Goal: Information Seeking & Learning: Find specific fact

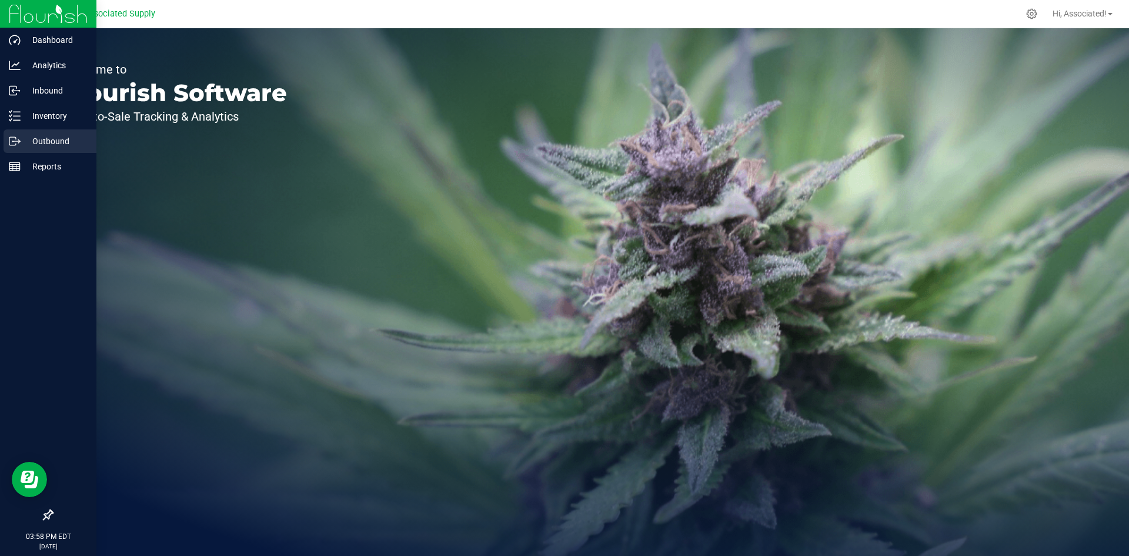
click at [62, 140] on p "Outbound" at bounding box center [56, 141] width 71 height 14
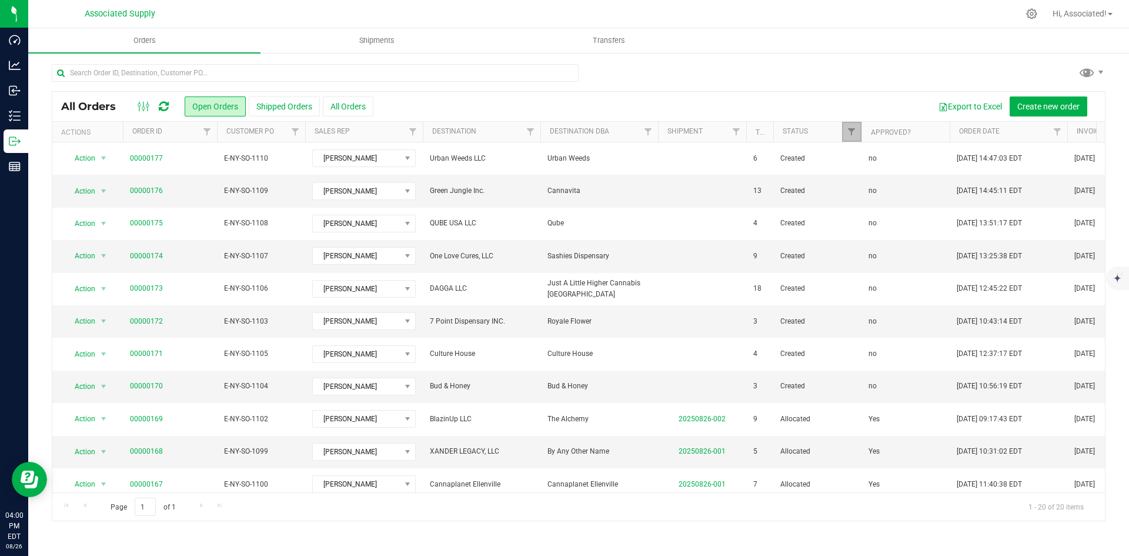
drag, startPoint x: 815, startPoint y: 129, endPoint x: 768, endPoint y: 139, distance: 48.0
click at [768, 139] on div "Actions Order ID Customer PO Sales Rep Destination Destination DBA Shipment Tot…" at bounding box center [574, 132] width 1044 height 20
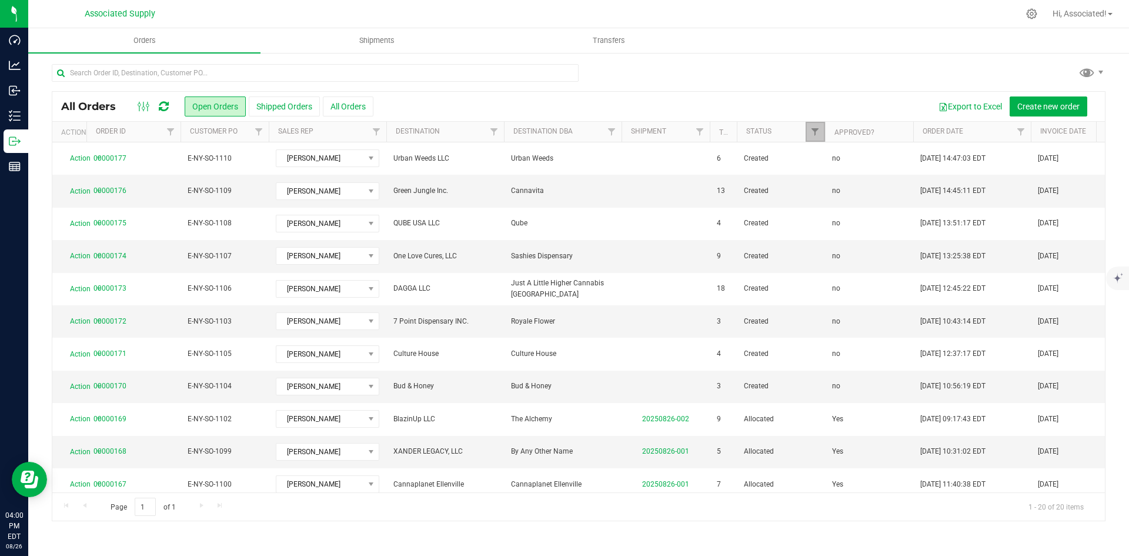
drag, startPoint x: 122, startPoint y: 129, endPoint x: 79, endPoint y: 134, distance: 43.2
click at [79, 134] on div "Actions Order ID Customer PO Sales Rep Destination Destination DBA Shipment Tot…" at bounding box center [574, 132] width 1044 height 20
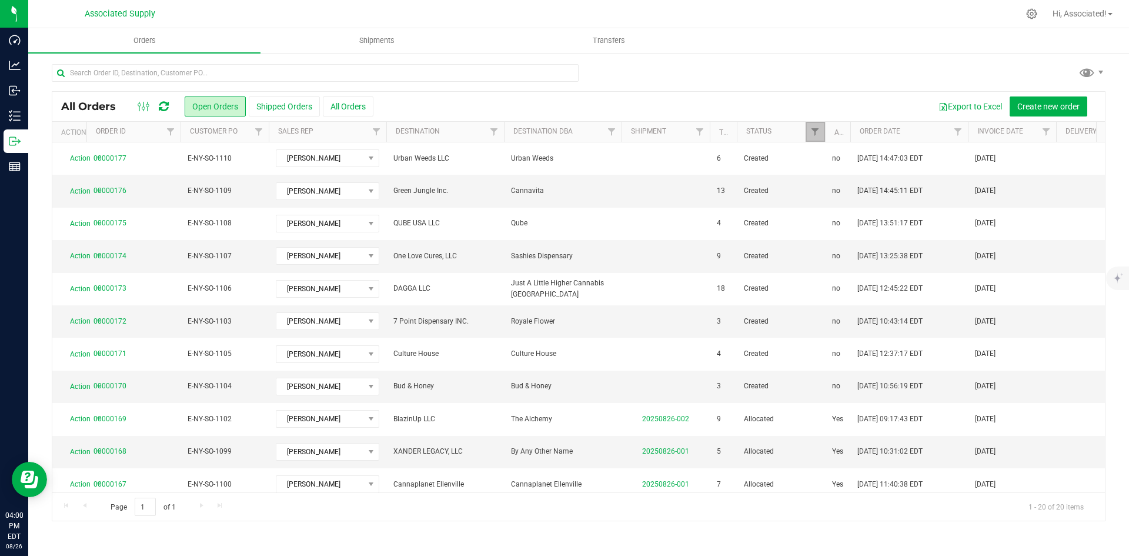
drag, startPoint x: 914, startPoint y: 132, endPoint x: 850, endPoint y: 137, distance: 64.3
click at [850, 137] on div "Actions Order ID Customer PO Sales Rep Destination Destination DBA Shipment Tot…" at bounding box center [574, 132] width 1044 height 20
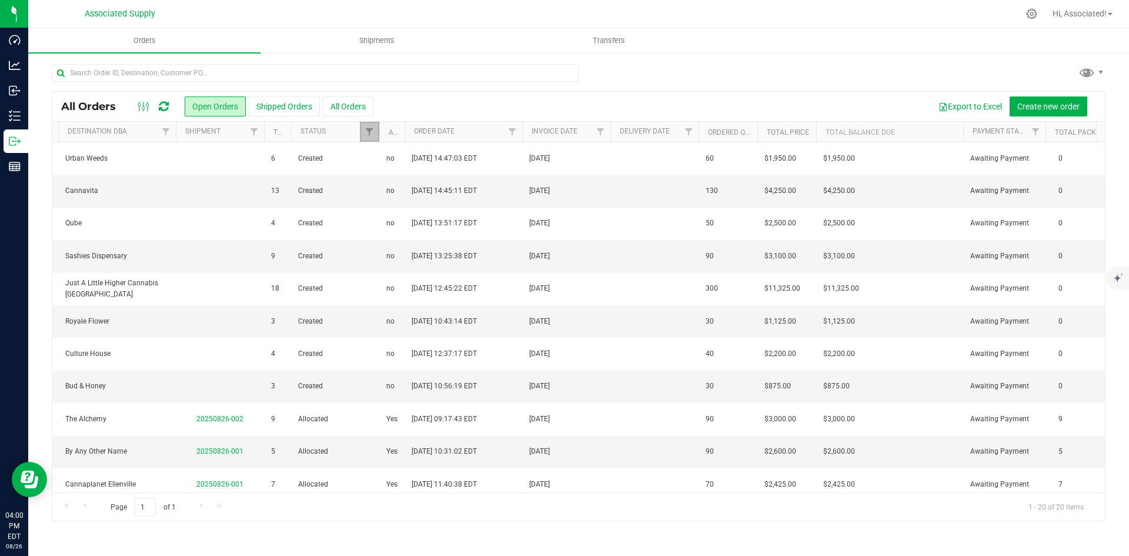
scroll to position [0, 447]
drag, startPoint x: 961, startPoint y: 130, endPoint x: 869, endPoint y: 125, distance: 92.4
click at [944, 135] on th "Total Balance Due" at bounding box center [888, 132] width 147 height 21
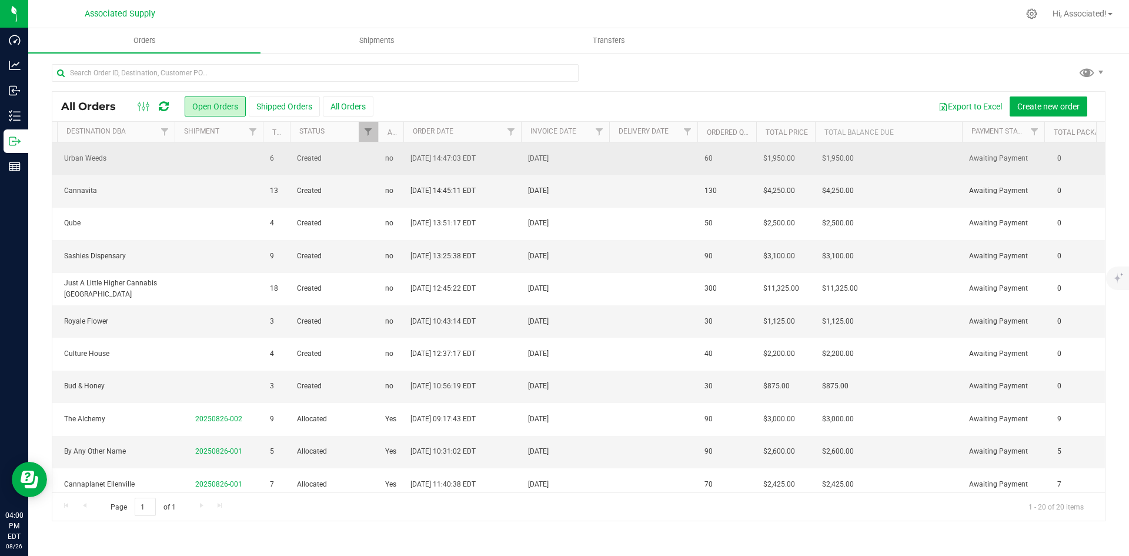
drag, startPoint x: 756, startPoint y: 134, endPoint x: 739, endPoint y: 147, distance: 21.4
click at [739, 147] on div "All Orders Open Orders Shipped Orders All Orders Export to Excel Create new ord…" at bounding box center [579, 306] width 1054 height 430
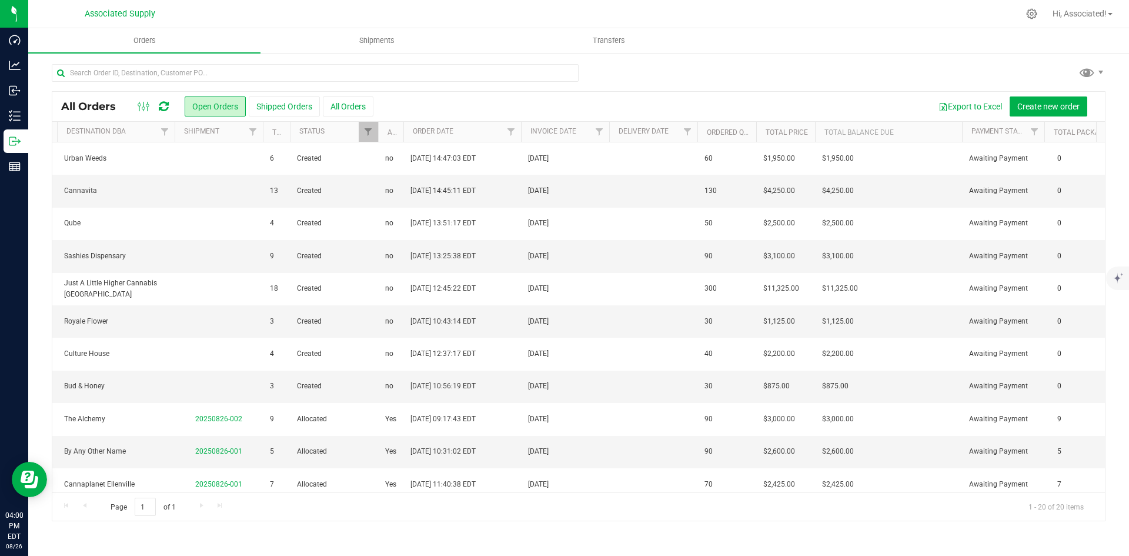
click at [747, 125] on th "Ordered qty" at bounding box center [726, 132] width 59 height 21
click at [744, 128] on link "Ordered qty" at bounding box center [736, 132] width 59 height 8
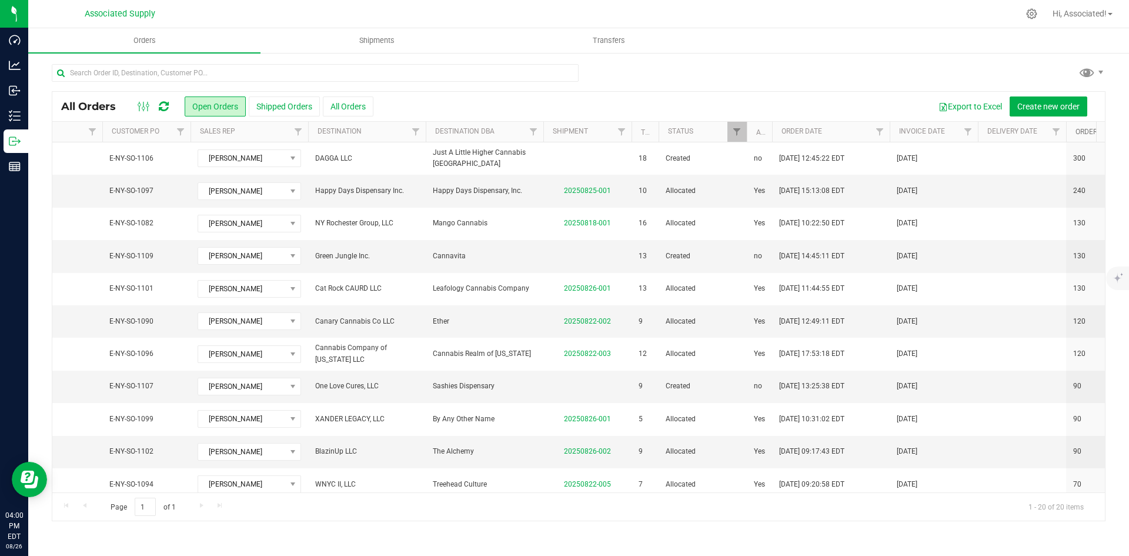
scroll to position [0, 0]
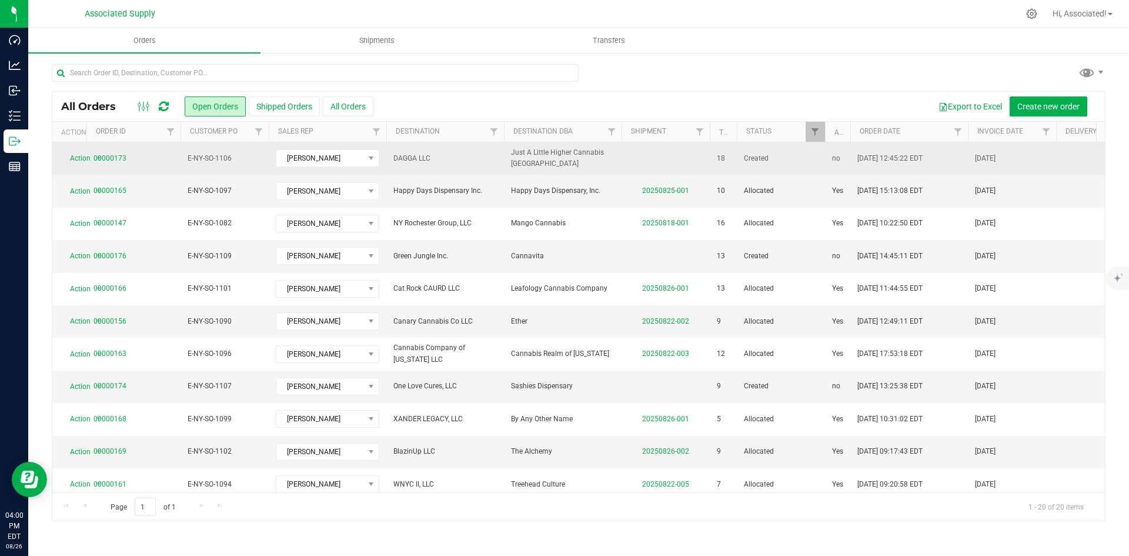
click at [541, 156] on span "Just A Little Higher Cannabis [GEOGRAPHIC_DATA]" at bounding box center [562, 158] width 103 height 22
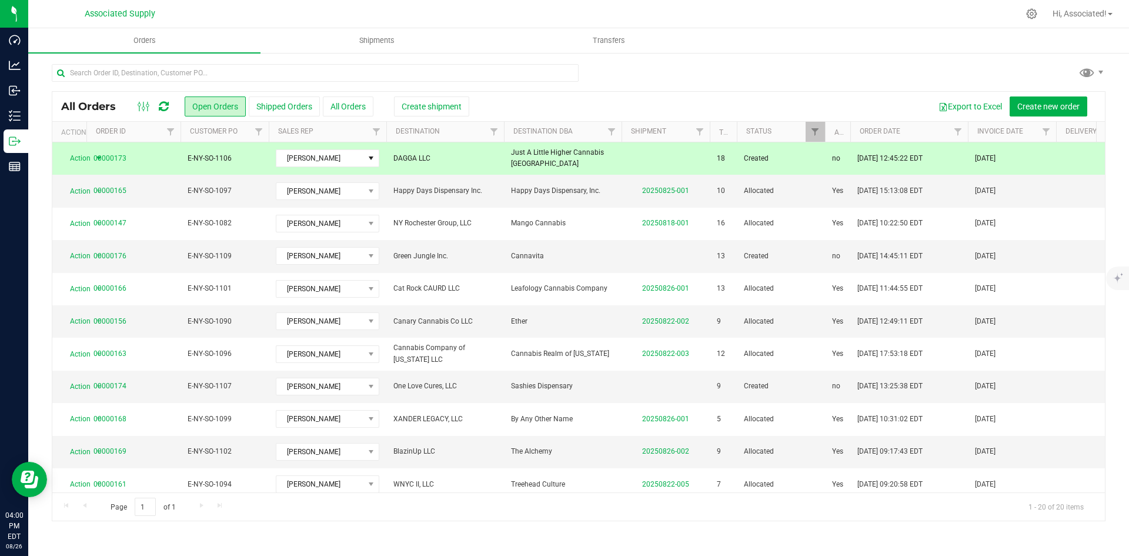
click at [541, 156] on span "Just A Little Higher Cannabis [GEOGRAPHIC_DATA]" at bounding box center [562, 158] width 103 height 22
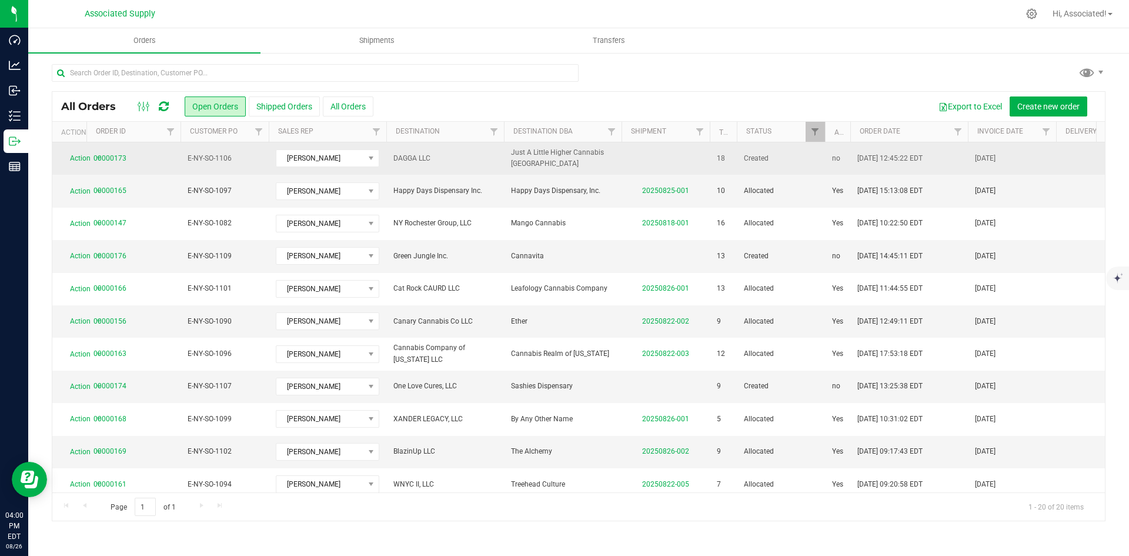
click at [541, 156] on span "Just A Little Higher Cannabis [GEOGRAPHIC_DATA]" at bounding box center [562, 158] width 103 height 22
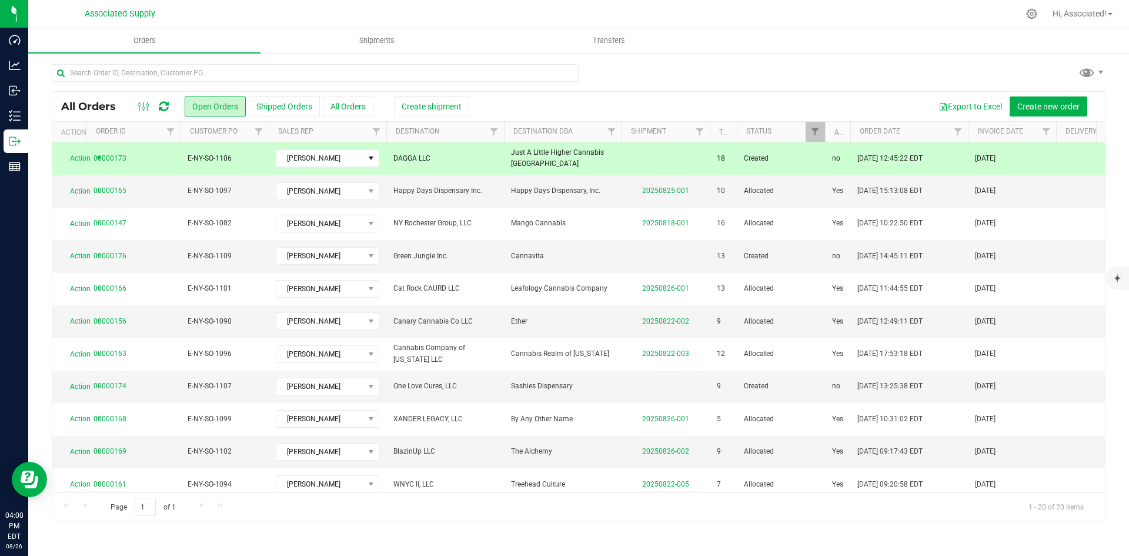
click at [541, 156] on span "Just A Little Higher Cannabis [GEOGRAPHIC_DATA]" at bounding box center [562, 158] width 103 height 22
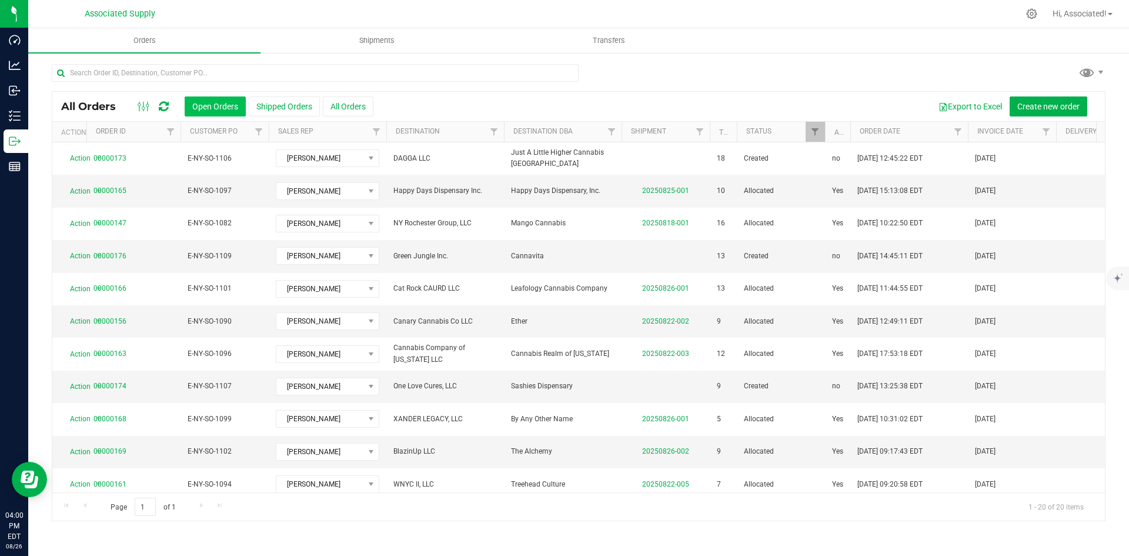
click at [209, 103] on button "Open Orders" at bounding box center [215, 106] width 61 height 20
click at [350, 106] on button "All Orders" at bounding box center [348, 106] width 51 height 20
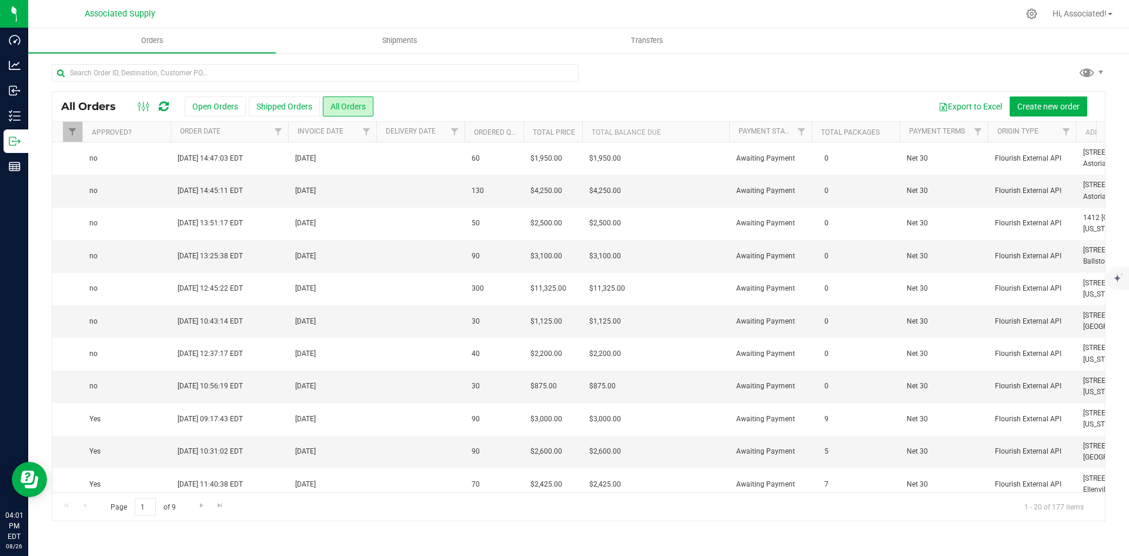
scroll to position [0, 623]
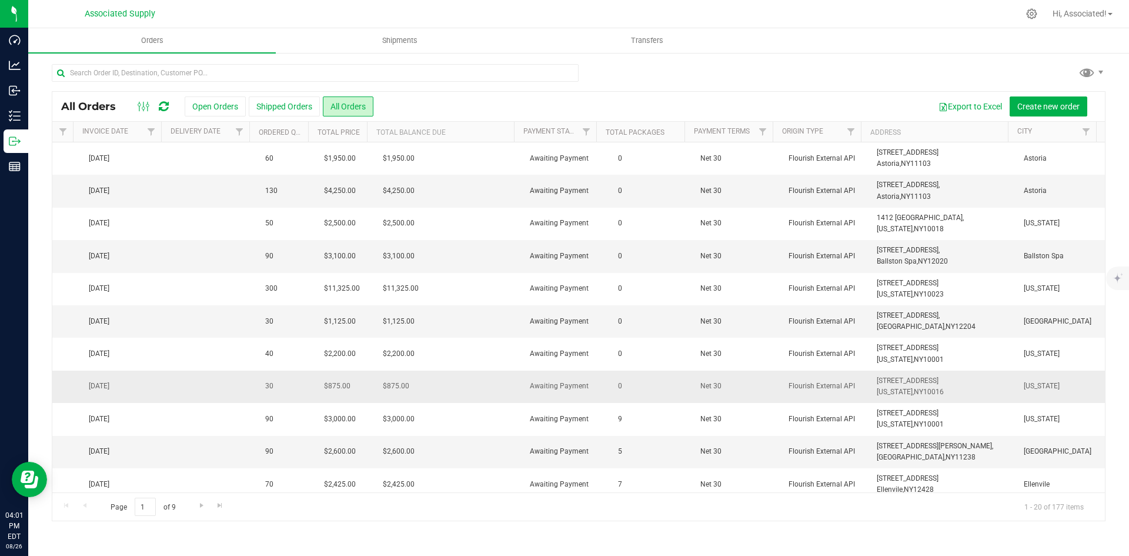
drag, startPoint x: 947, startPoint y: 389, endPoint x: 867, endPoint y: 385, distance: 80.1
click at [870, 385] on td "[STREET_ADDRESS] [US_STATE], [GEOGRAPHIC_DATA] 10016" at bounding box center [943, 386] width 147 height 32
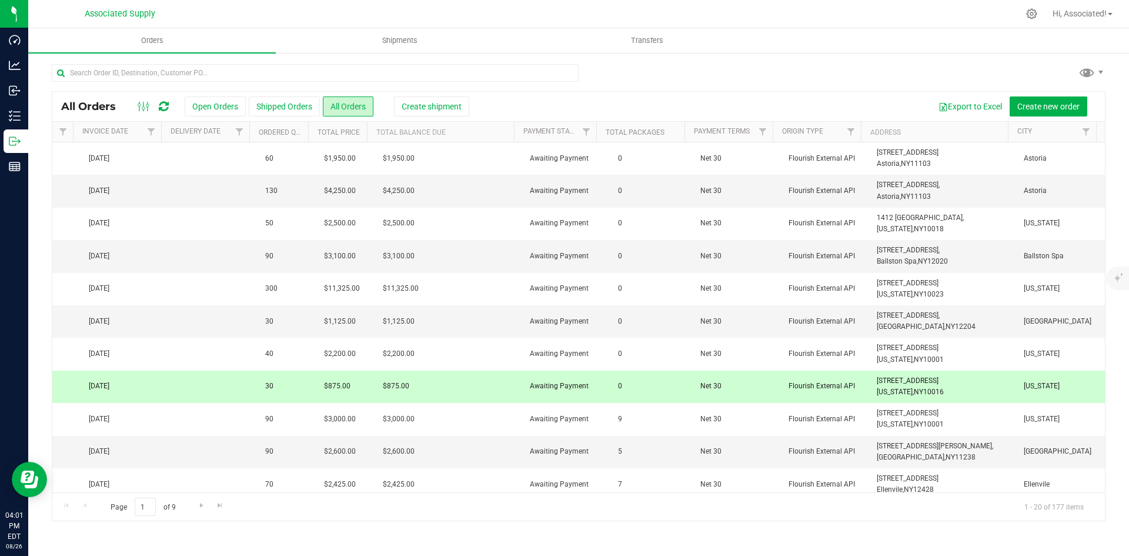
copy span "[STREET_ADDRESS][US_STATE]"
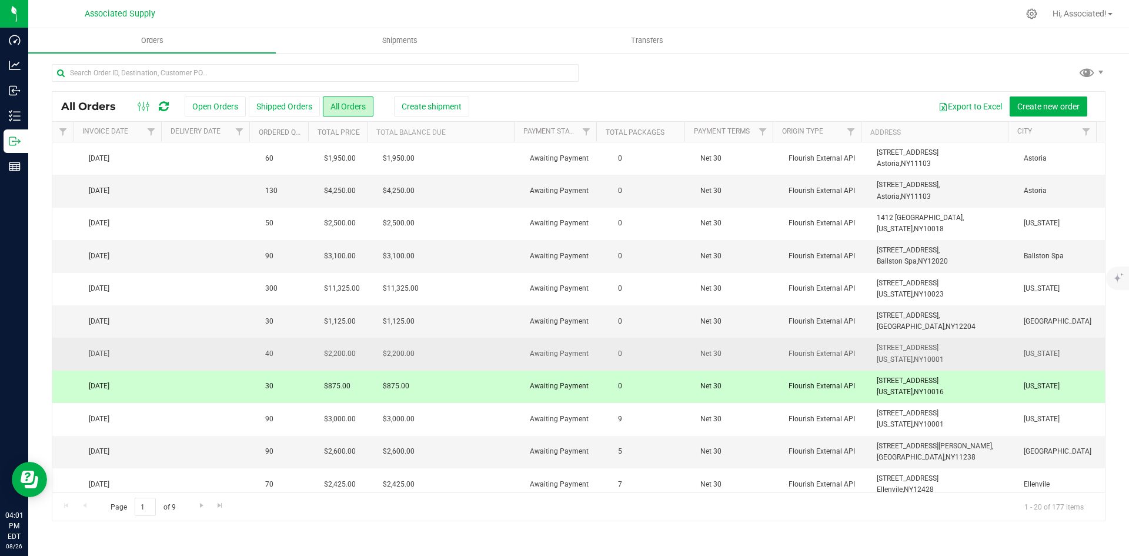
drag, startPoint x: 934, startPoint y: 363, endPoint x: 857, endPoint y: 355, distance: 77.5
click at [857, 355] on tr "Action Action Approve Cancel order Change facility Clone order Edit order Mark …" at bounding box center [63, 353] width 2081 height 32
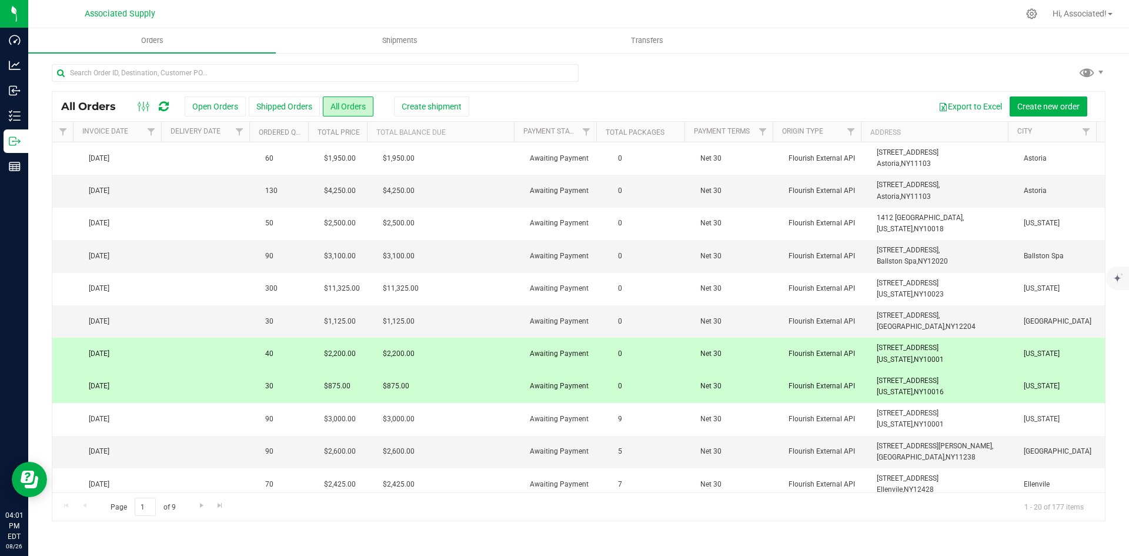
copy tr "[STREET_ADDRESS][US_STATE]"
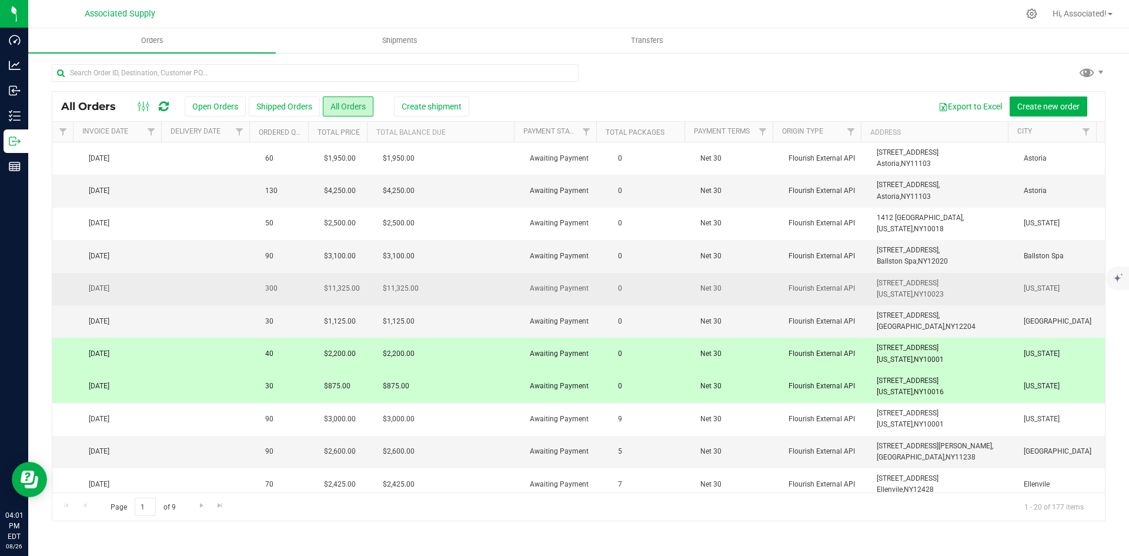
click at [936, 290] on td "[STREET_ADDRESS] [US_STATE], [GEOGRAPHIC_DATA] 10023" at bounding box center [943, 289] width 147 height 32
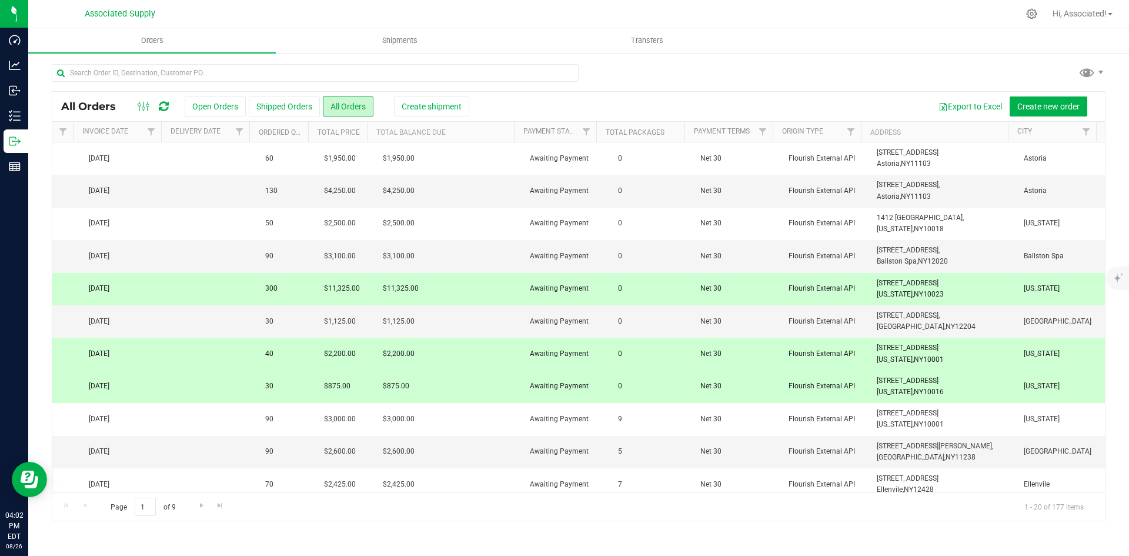
drag, startPoint x: 942, startPoint y: 293, endPoint x: 868, endPoint y: 286, distance: 75.1
click at [870, 286] on td "[STREET_ADDRESS] [US_STATE], [GEOGRAPHIC_DATA] 10023" at bounding box center [943, 289] width 147 height 32
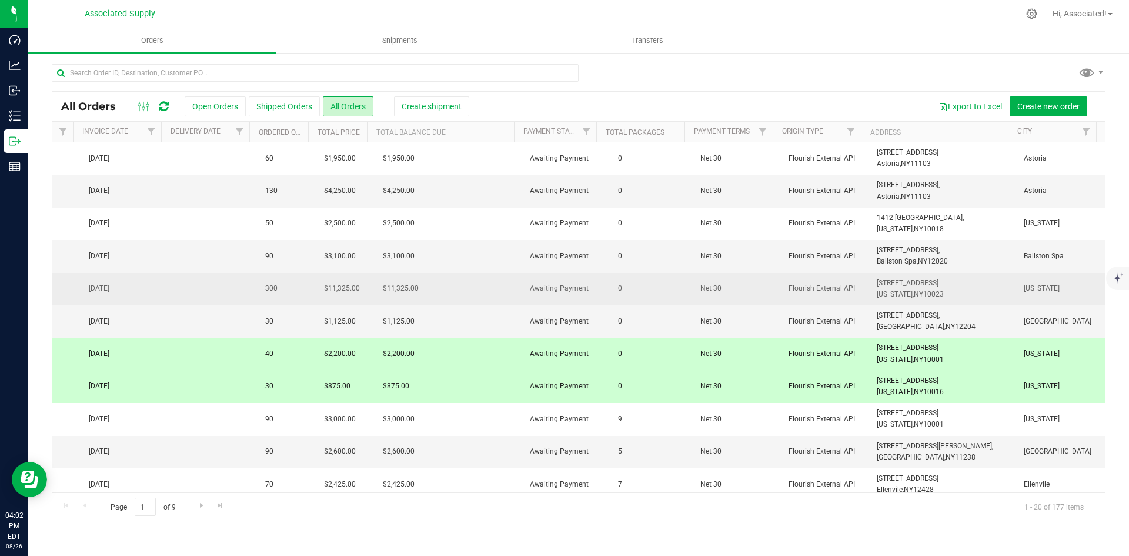
copy span "[STREET_ADDRESS][US_STATE]"
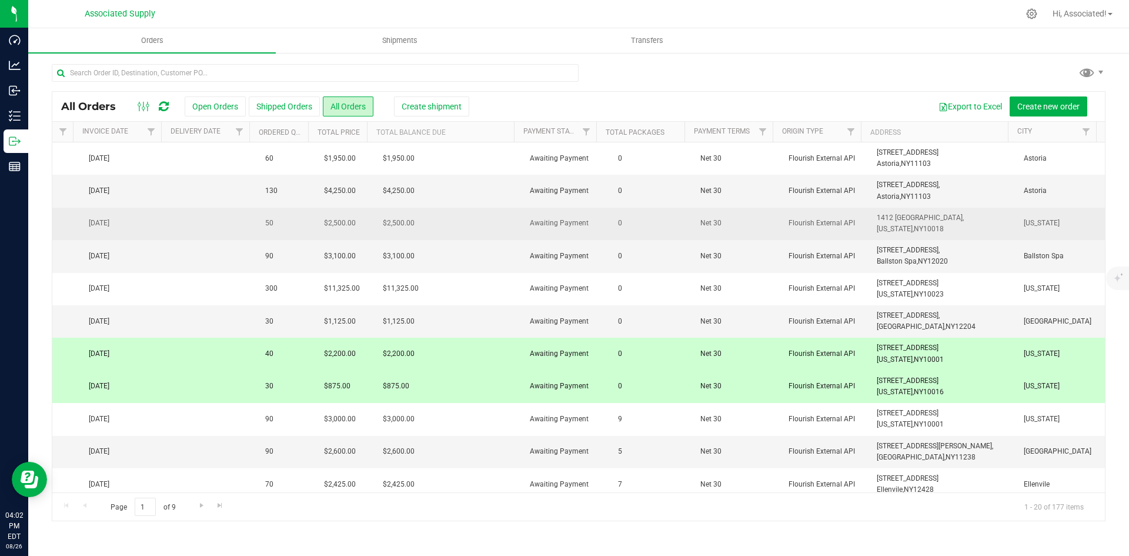
drag, startPoint x: 952, startPoint y: 230, endPoint x: 865, endPoint y: 224, distance: 87.2
click at [870, 224] on td "1412 [GEOGRAPHIC_DATA], [US_STATE], [GEOGRAPHIC_DATA] 10018" at bounding box center [943, 224] width 147 height 32
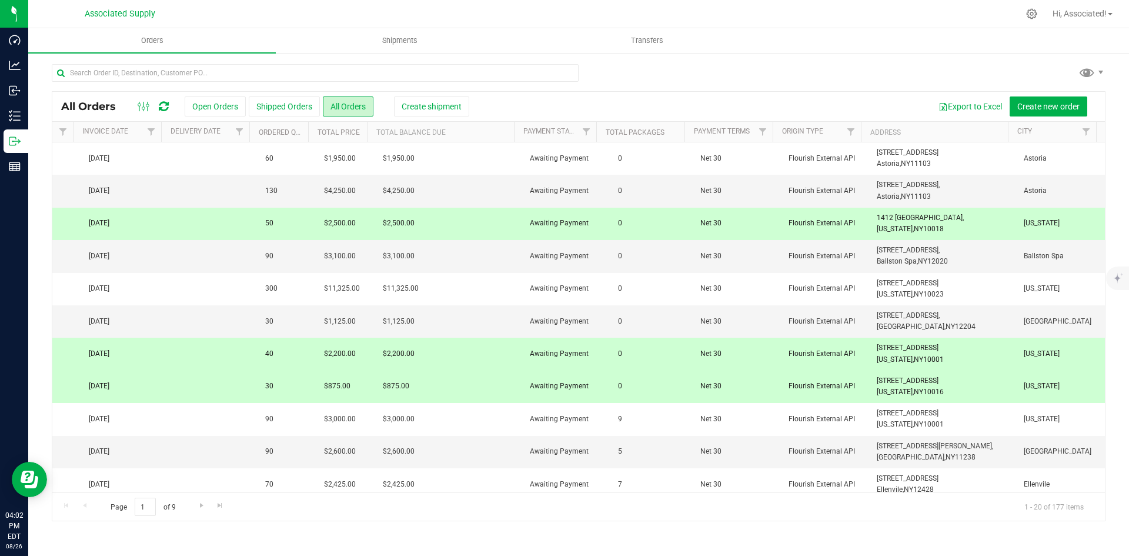
copy span "[STREET_ADDRESS][US_STATE]"
click at [938, 196] on td "[STREET_ADDRESS], [GEOGRAPHIC_DATA], [GEOGRAPHIC_DATA] 11103" at bounding box center [943, 191] width 147 height 32
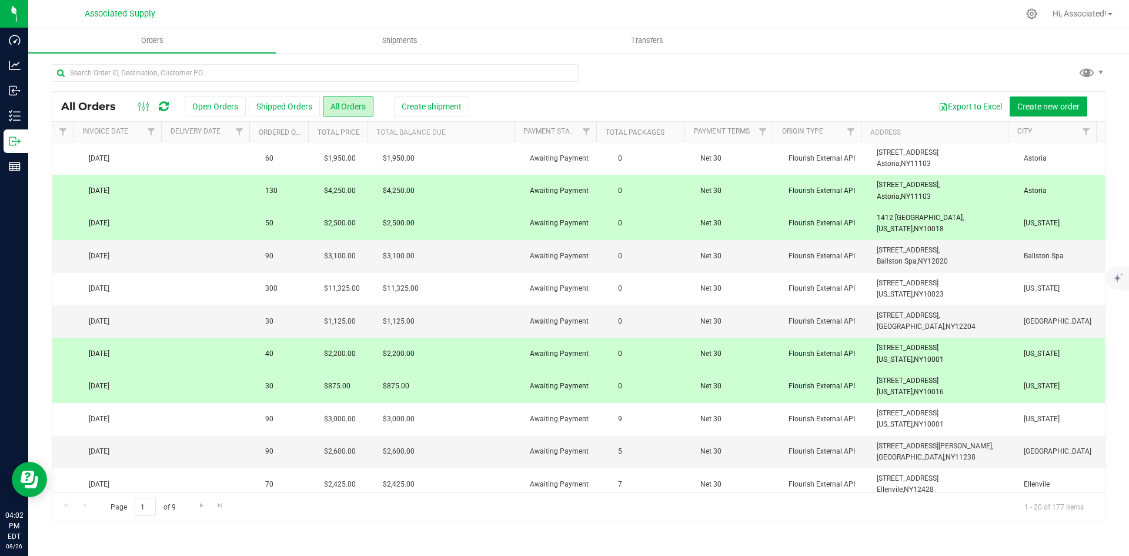
drag, startPoint x: 938, startPoint y: 196, endPoint x: 843, endPoint y: 179, distance: 97.4
click at [843, 179] on tr "Action Action Approve Cancel order Change facility Clone order Edit order Mark …" at bounding box center [63, 191] width 2081 height 32
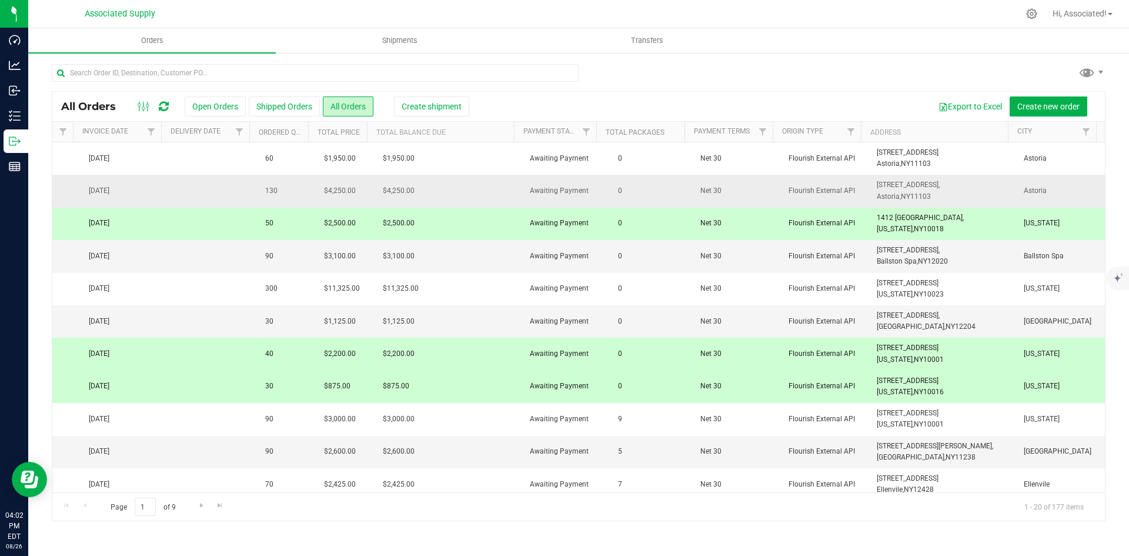
copy tr "[STREET_ADDRESS]"
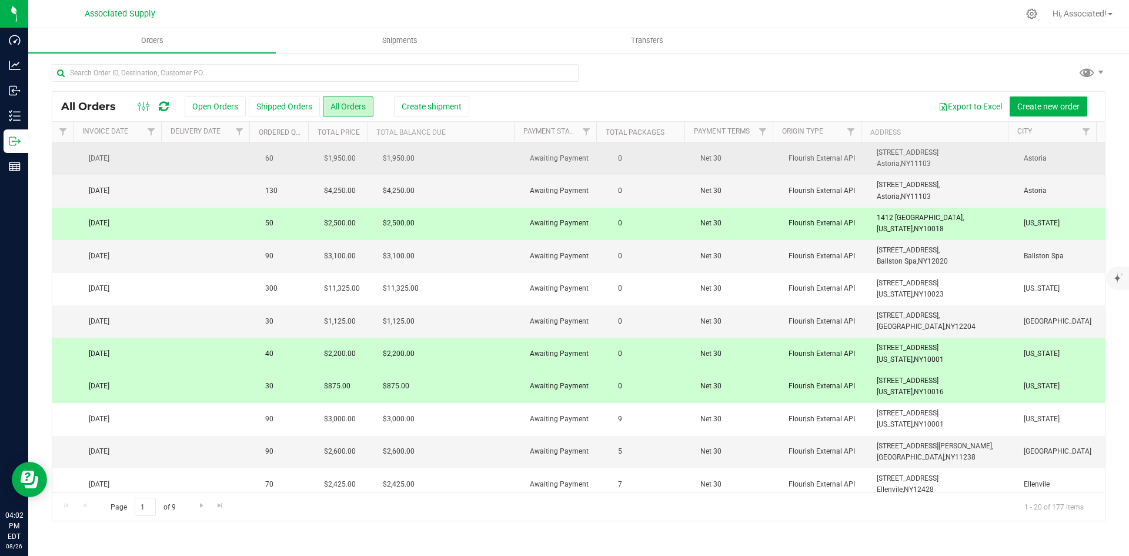
drag, startPoint x: 935, startPoint y: 165, endPoint x: 856, endPoint y: 148, distance: 80.7
click at [856, 148] on tr "Action Action Approve Cancel order Change facility Clone order Edit order Mark …" at bounding box center [63, 158] width 2081 height 32
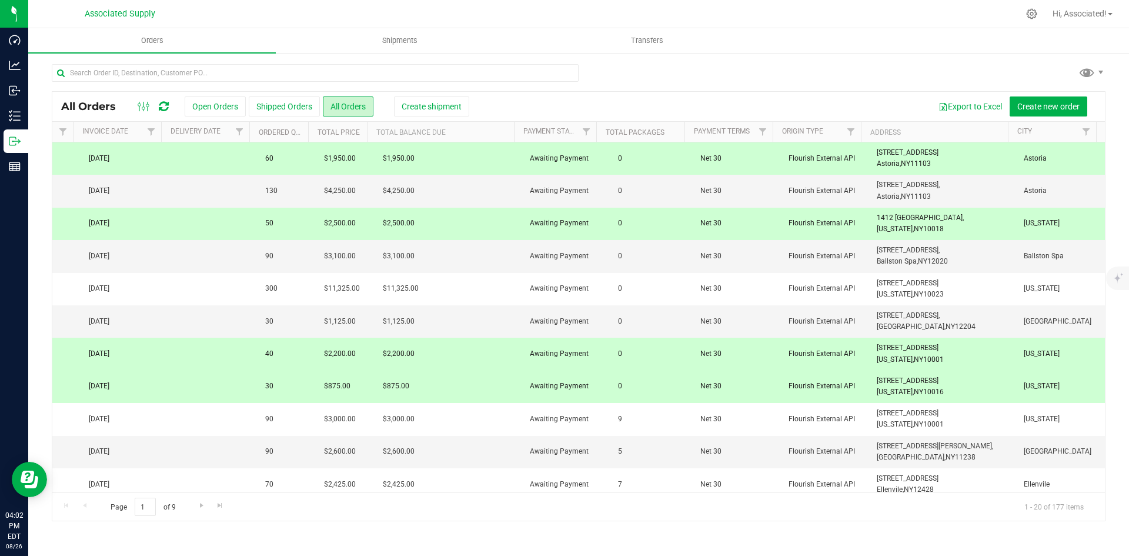
copy tr "[STREET_ADDRESS]"
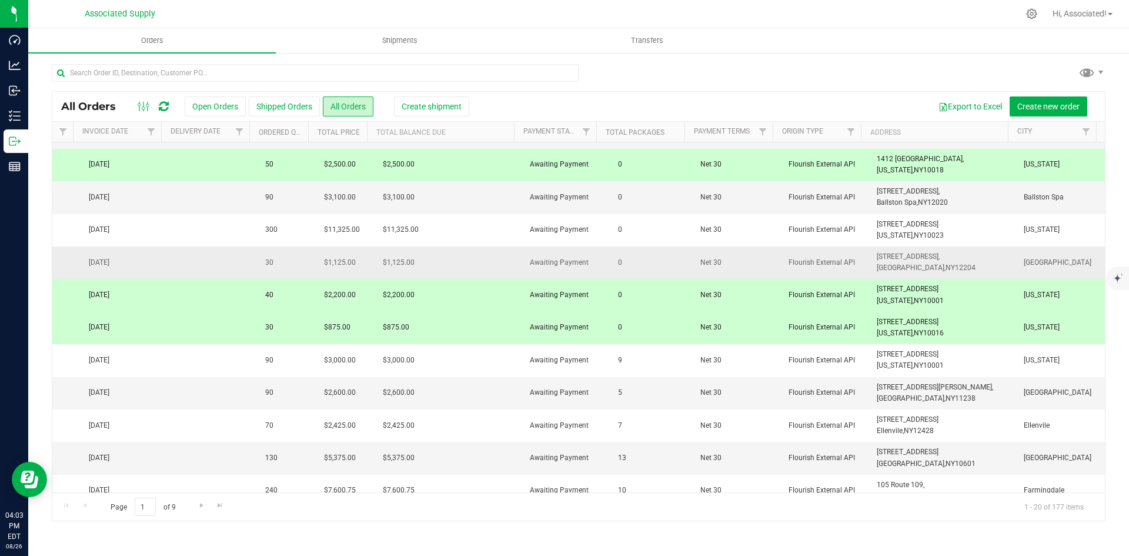
scroll to position [235, 1038]
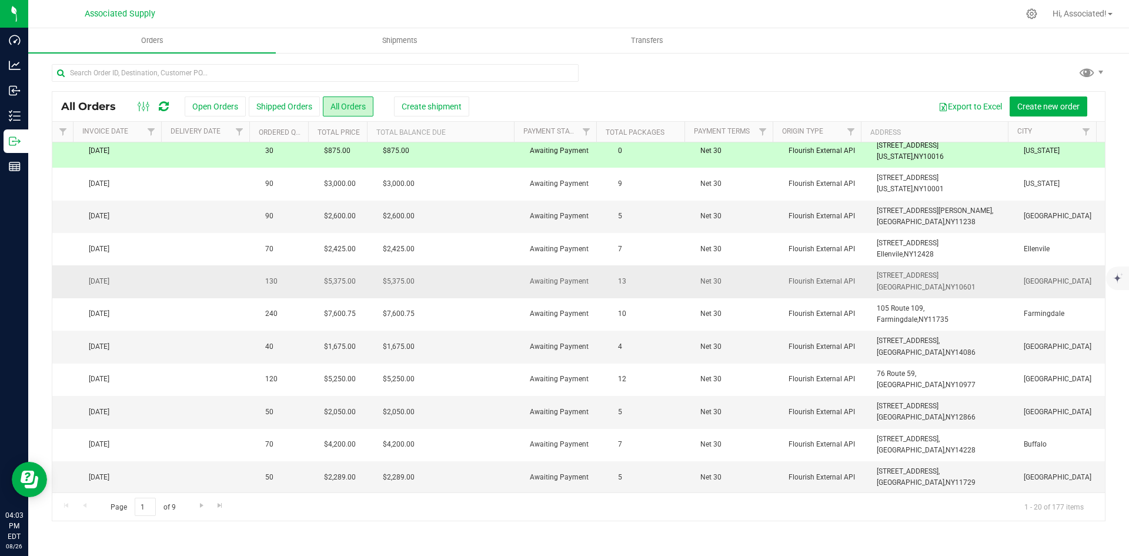
drag, startPoint x: 957, startPoint y: 289, endPoint x: 908, endPoint y: 283, distance: 49.7
click at [856, 275] on tr "Action Action Cancel order Clone order Edit order Mark as fully paid Order audi…" at bounding box center [63, 281] width 2081 height 32
copy tr "[STREET_ADDRESS]"
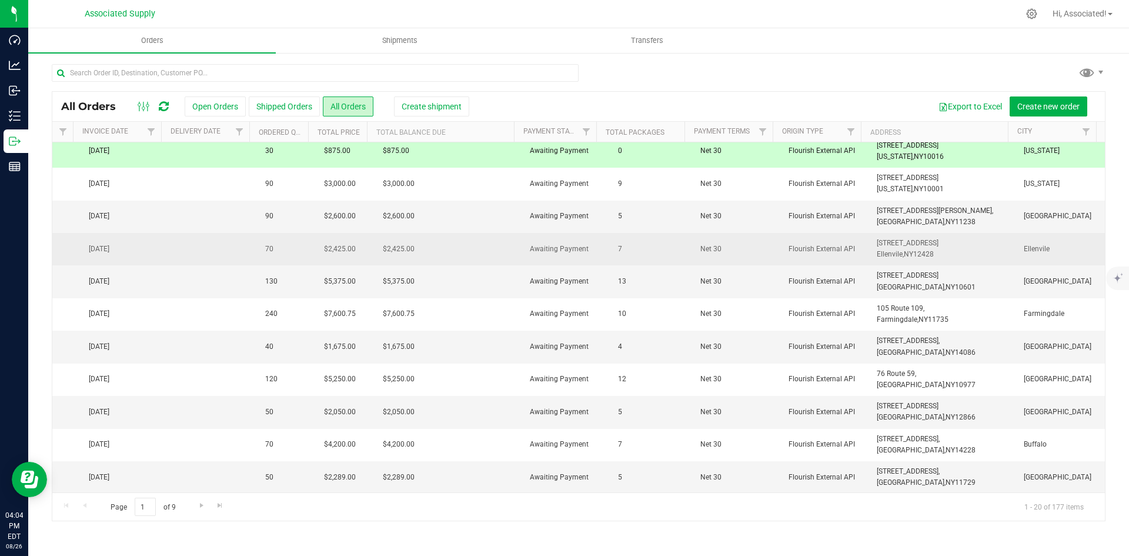
drag, startPoint x: 929, startPoint y: 254, endPoint x: 866, endPoint y: 242, distance: 64.0
click at [870, 242] on td "[STREET_ADDRESS] [GEOGRAPHIC_DATA], [GEOGRAPHIC_DATA] 12428" at bounding box center [943, 249] width 147 height 32
copy span "[STREET_ADDRESS]"
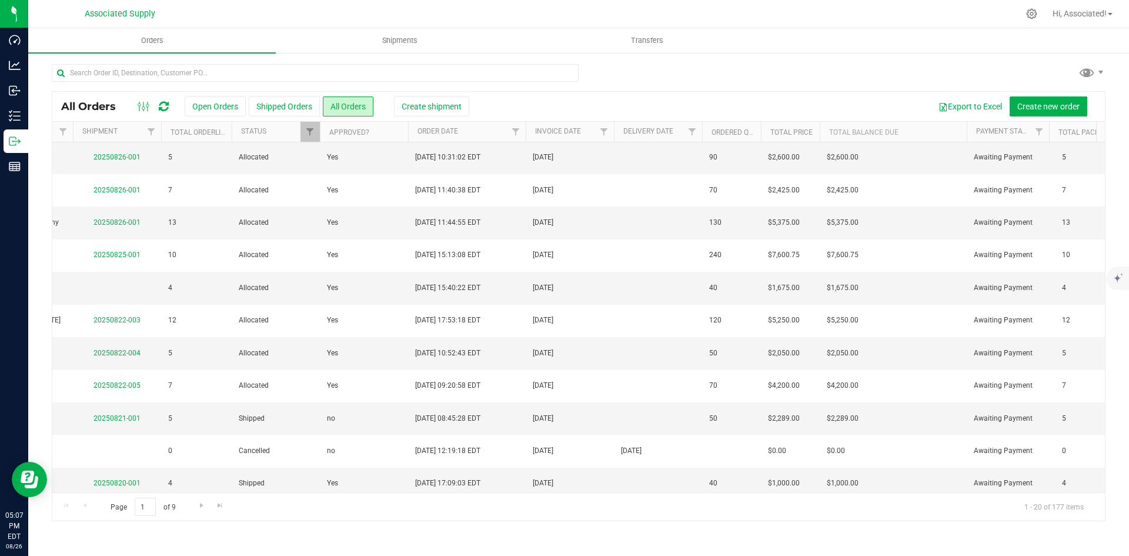
scroll to position [294, 304]
